Goal: Use online tool/utility: Use online tool/utility

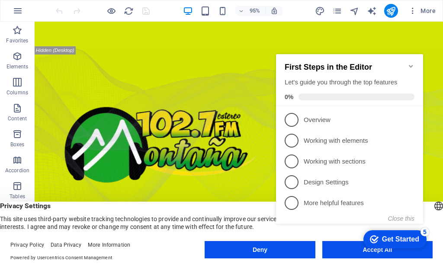
click at [338, 254] on appcues-checklist "Contextual help checklist present on screen" at bounding box center [352, 148] width 158 height 213
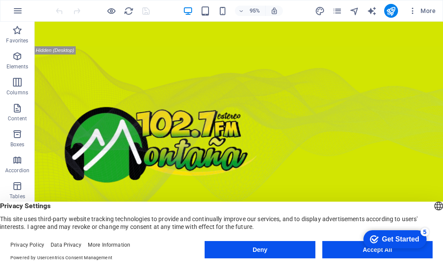
click at [357, 254] on appcues-checklist "Contextual help checklist present on screen" at bounding box center [394, 240] width 74 height 28
click at [339, 254] on button "Accept All" at bounding box center [378, 249] width 110 height 17
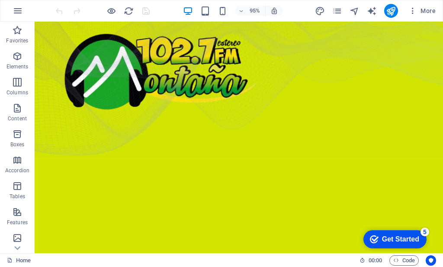
scroll to position [87, 0]
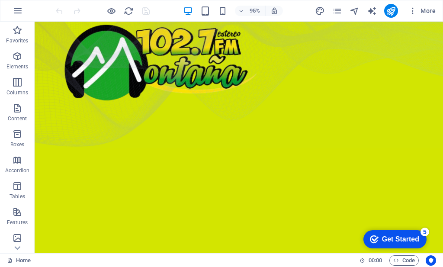
click at [398, 242] on div "Get Started" at bounding box center [400, 240] width 37 height 8
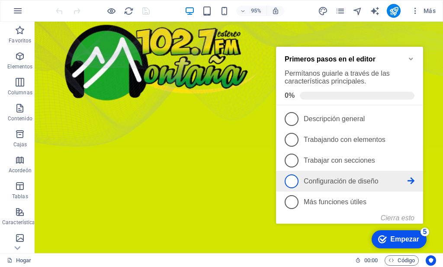
click at [413, 184] on icon at bounding box center [411, 181] width 7 height 7
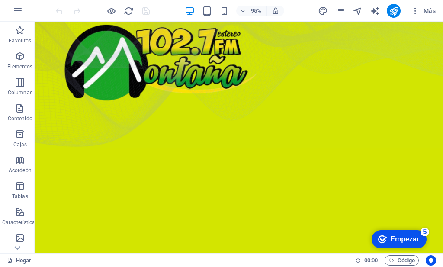
click at [395, 238] on font "Empezar" at bounding box center [405, 239] width 29 height 7
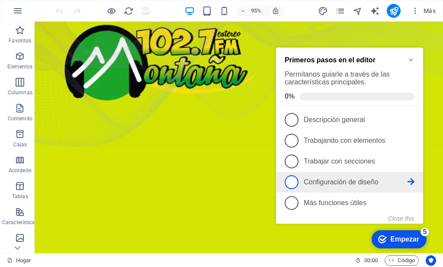
click at [286, 184] on span "4" at bounding box center [292, 182] width 14 height 14
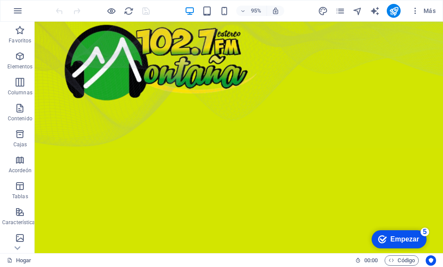
click at [403, 241] on font "Empezar" at bounding box center [405, 239] width 29 height 7
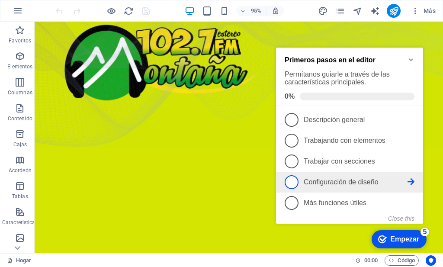
click at [291, 177] on span "4" at bounding box center [292, 182] width 14 height 14
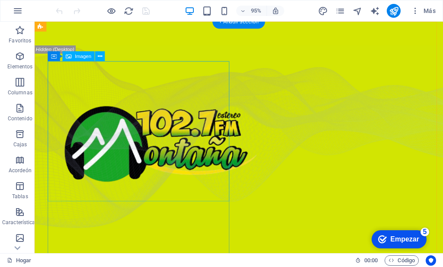
scroll to position [0, 0]
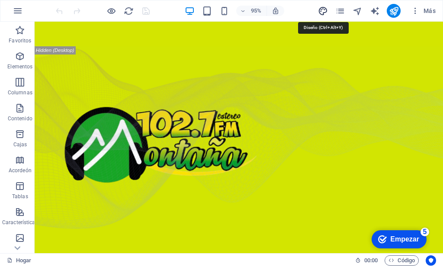
click at [320, 8] on icon "diseño" at bounding box center [323, 11] width 10 height 10
select select "px"
select select "400"
select select "px"
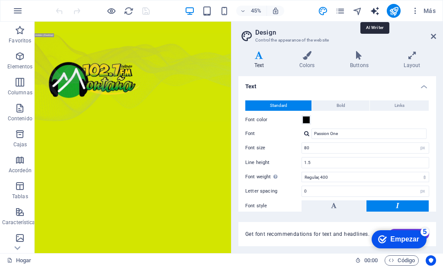
click at [376, 14] on icon "generador de texto" at bounding box center [375, 11] width 10 height 10
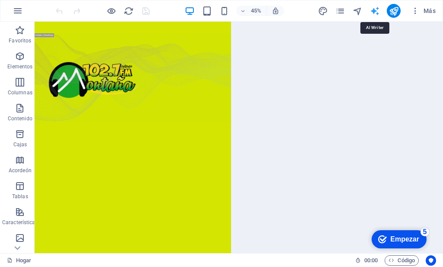
select select "English"
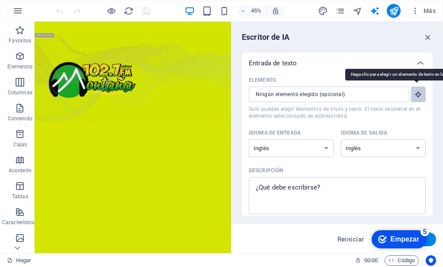
click at [417, 91] on icon "button" at bounding box center [419, 95] width 8 height 8
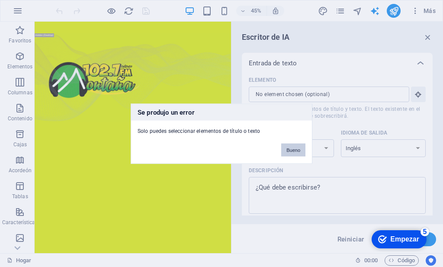
click at [286, 152] on button "Bueno" at bounding box center [294, 149] width 24 height 13
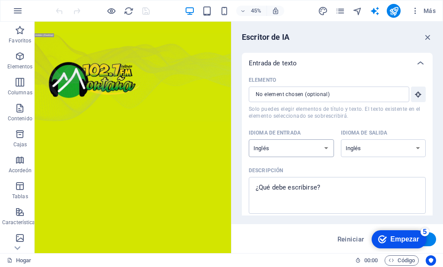
click at [319, 149] on select "albanés árabe [PERSON_NAME] azerbaiyano [PERSON_NAME] bielorruso bengalí Bhojpu…" at bounding box center [291, 148] width 85 height 18
select select "Spanish"
click at [249, 139] on select "albanés árabe [PERSON_NAME] azerbaiyano [PERSON_NAME] bielorruso bengalí Bhojpu…" at bounding box center [291, 148] width 85 height 18
click at [368, 150] on select "albanés árabe [PERSON_NAME] azerbaiyano [PERSON_NAME] bielorruso bengalí Bhojpu…" at bounding box center [383, 148] width 85 height 18
select select "Spanish"
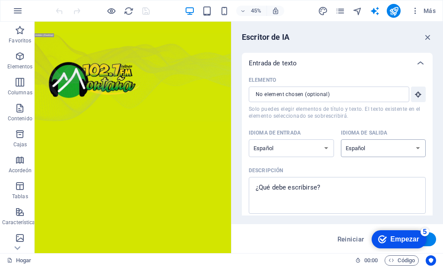
click at [341, 139] on select "albanés árabe [PERSON_NAME] azerbaiyano [PERSON_NAME] bielorruso bengalí Bhojpu…" at bounding box center [383, 148] width 85 height 18
click at [18, 11] on icon "button" at bounding box center [18, 11] width 10 height 10
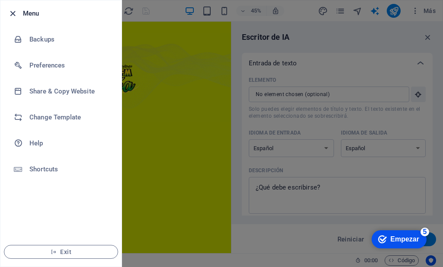
click at [14, 13] on icon "button" at bounding box center [13, 14] width 10 height 10
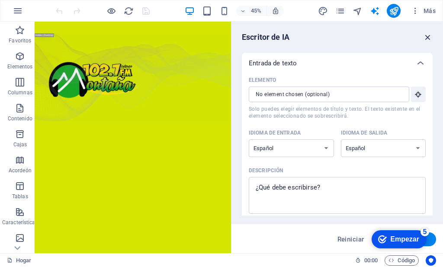
click at [429, 38] on icon "button" at bounding box center [429, 37] width 10 height 10
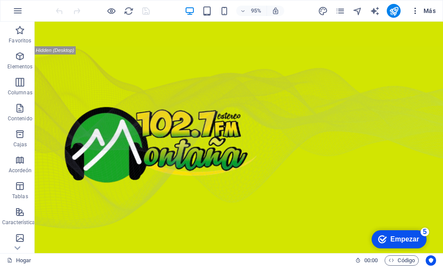
click at [430, 9] on font "Más" at bounding box center [430, 10] width 12 height 7
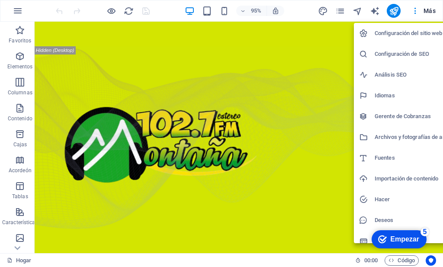
click at [427, 10] on div at bounding box center [221, 133] width 443 height 267
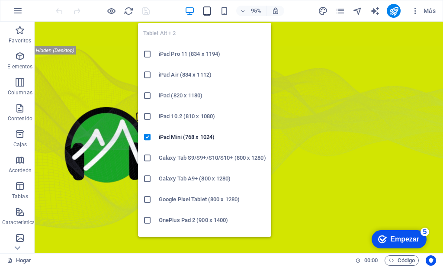
click at [208, 11] on icon "button" at bounding box center [207, 11] width 10 height 10
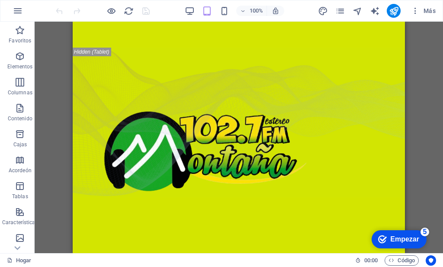
click at [224, 4] on div "100%" at bounding box center [234, 11] width 100 height 14
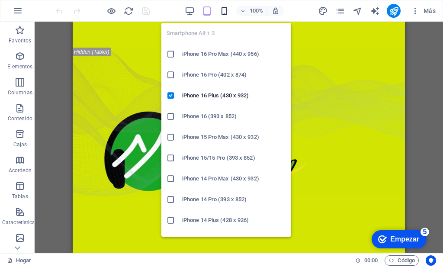
click at [223, 10] on icon "button" at bounding box center [225, 11] width 10 height 10
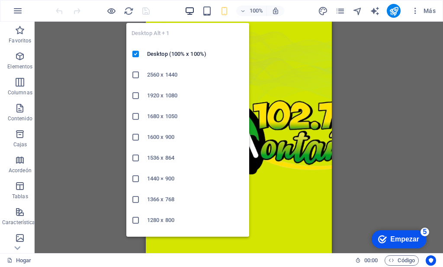
click at [191, 12] on icon "button" at bounding box center [190, 11] width 10 height 10
